Goal: Task Accomplishment & Management: Use online tool/utility

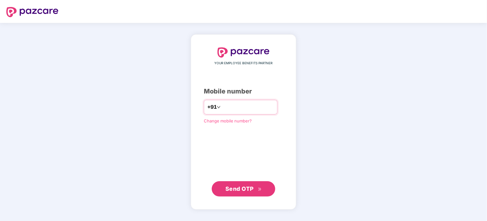
click at [245, 105] on input "number" at bounding box center [248, 107] width 52 height 10
type input "**********"
click at [255, 185] on span "Send OTP" at bounding box center [243, 188] width 37 height 9
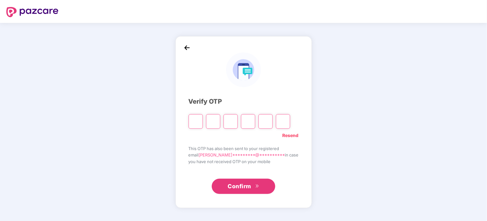
type input "*"
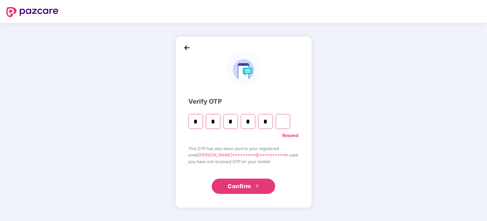
type input "*"
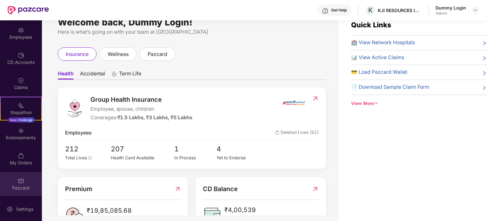
scroll to position [20, 0]
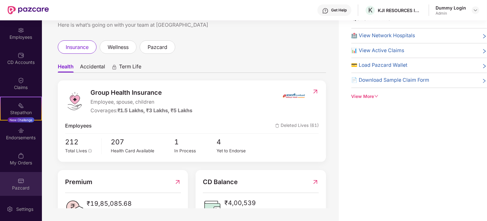
click at [20, 183] on img at bounding box center [21, 181] width 6 height 6
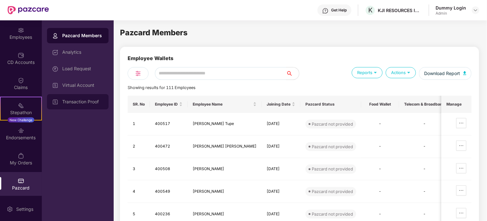
click at [82, 99] on div "Transaction Proof" at bounding box center [82, 101] width 41 height 5
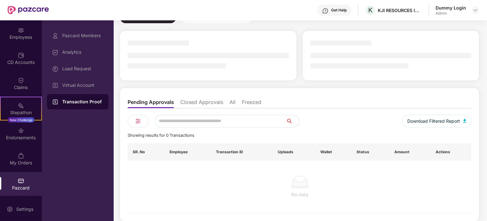
scroll to position [19, 0]
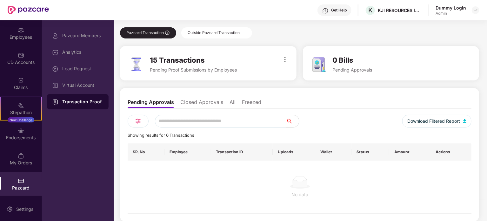
click at [210, 31] on div "Outside Pazcard Transaction" at bounding box center [216, 32] width 71 height 11
